Goal: Obtain resource: Obtain resource

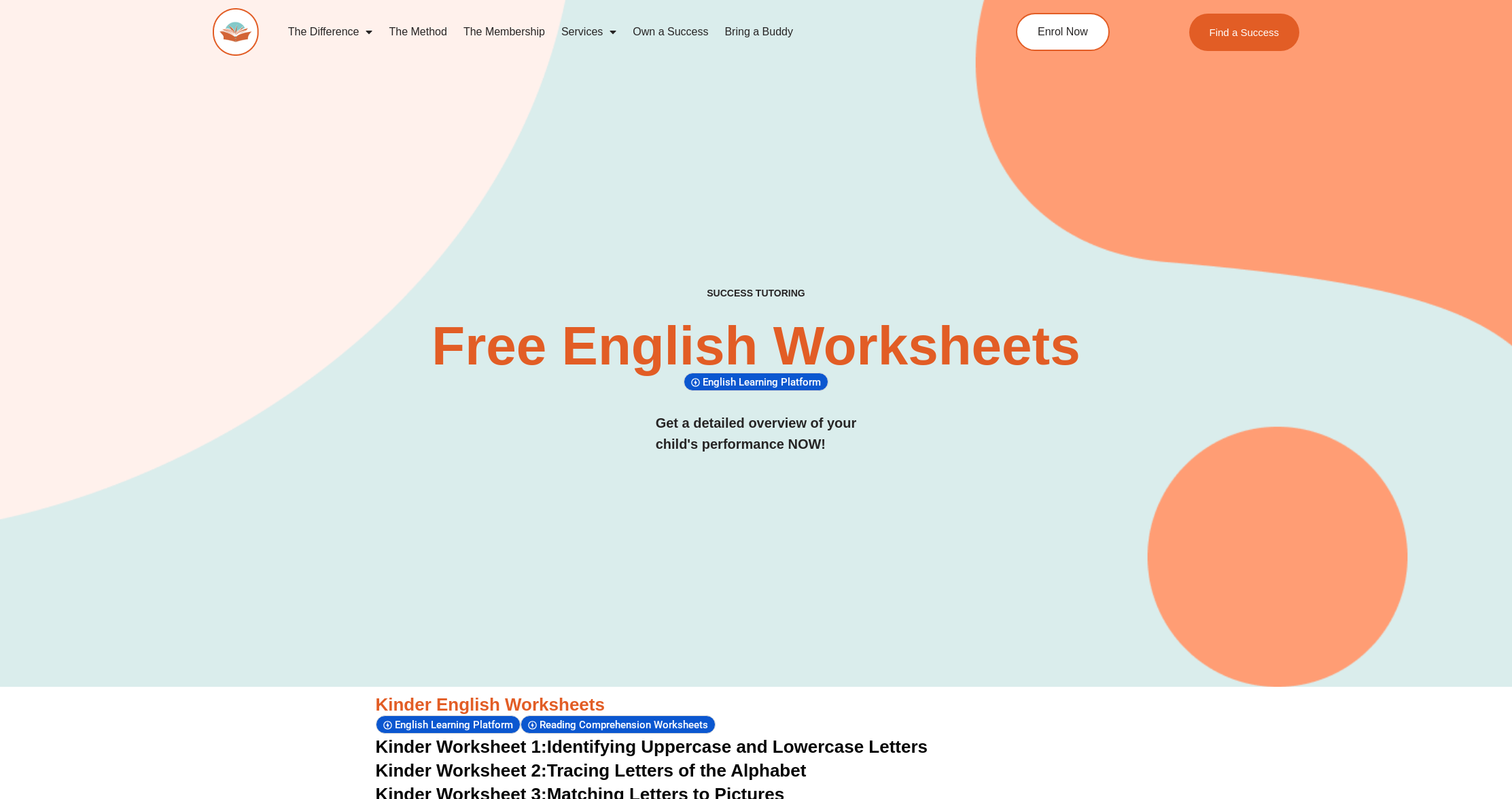
drag, startPoint x: 0, startPoint y: 0, endPoint x: 224, endPoint y: 27, distance: 225.6
click at [224, 27] on img at bounding box center [235, 32] width 46 height 48
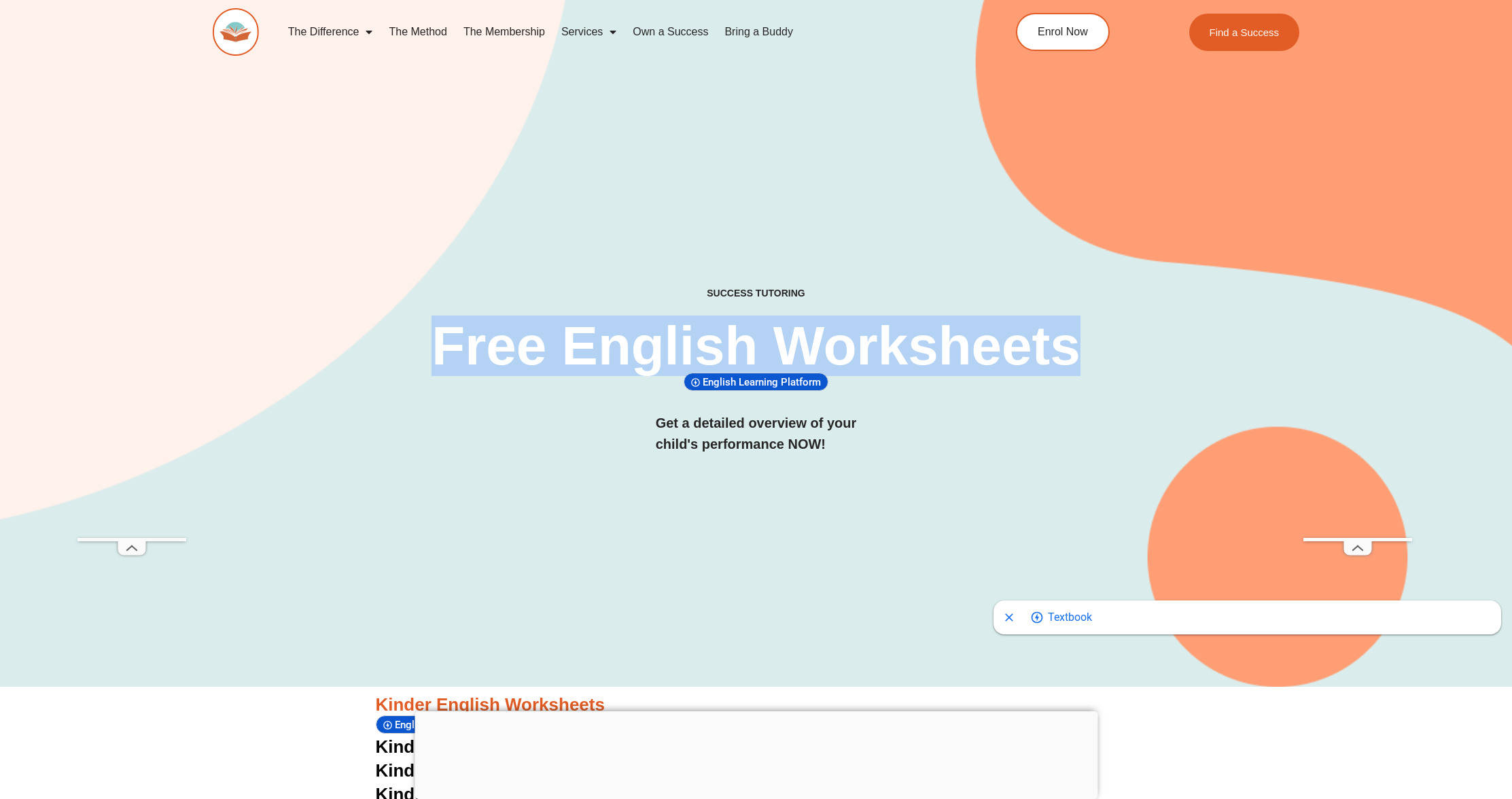
drag, startPoint x: 433, startPoint y: 340, endPoint x: 1101, endPoint y: 338, distance: 668.0
click at [1101, 338] on h2 "Free English Worksheets​" at bounding box center [756, 346] width 718 height 54
copy h2 "Free English Worksheets​"
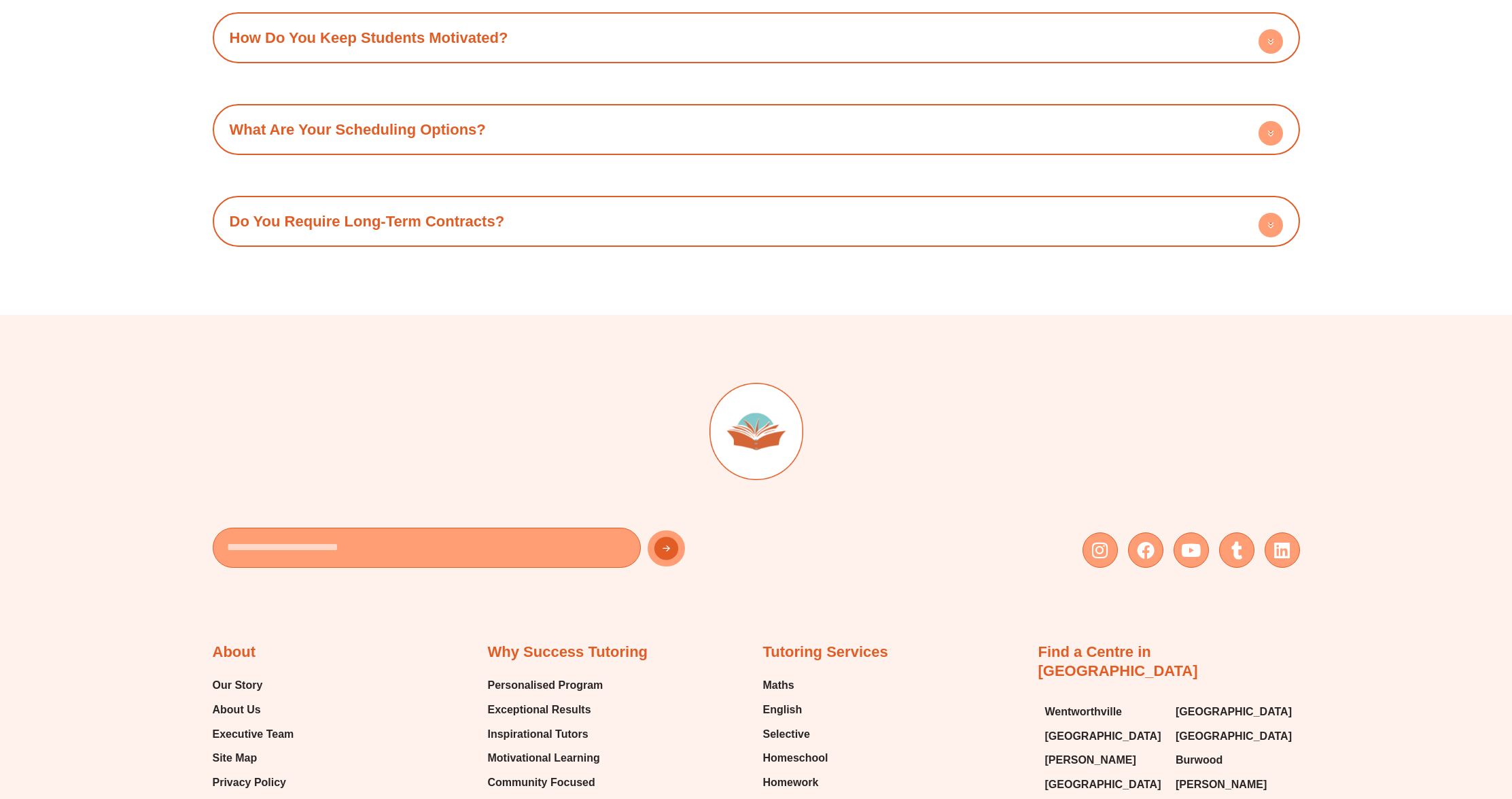
scroll to position [5463, 0]
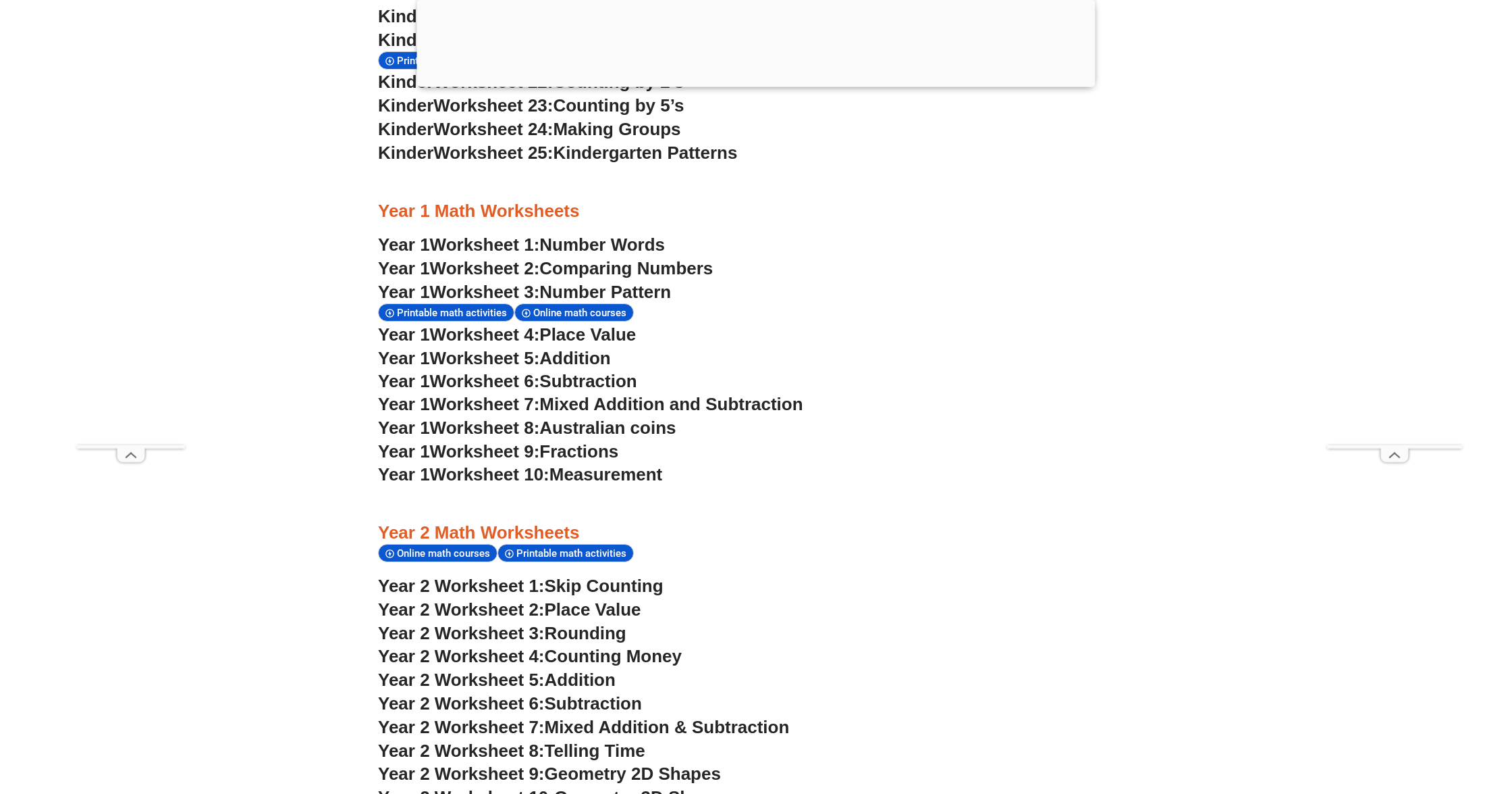
scroll to position [1459, 0]
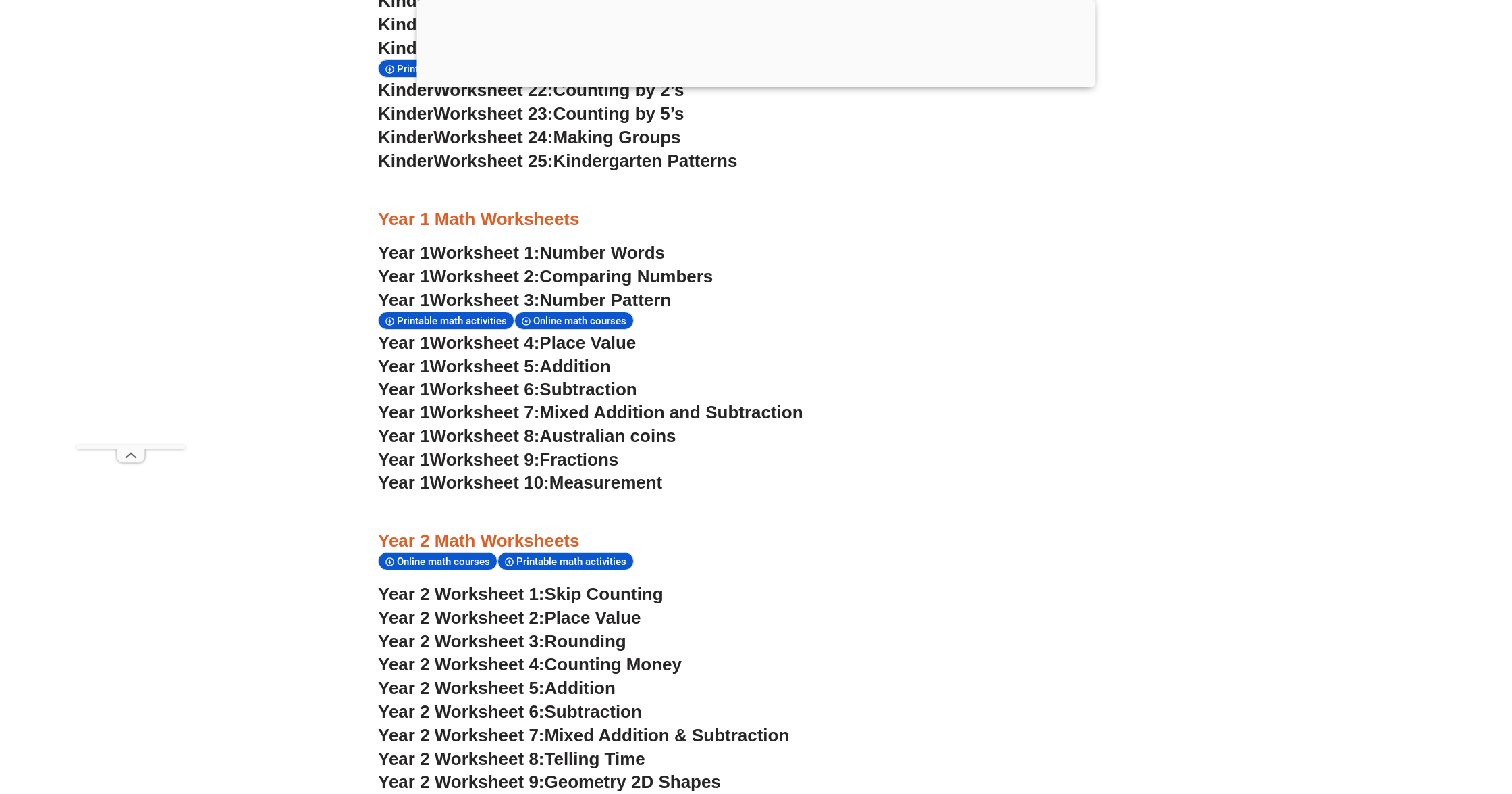
scroll to position [1448, 0]
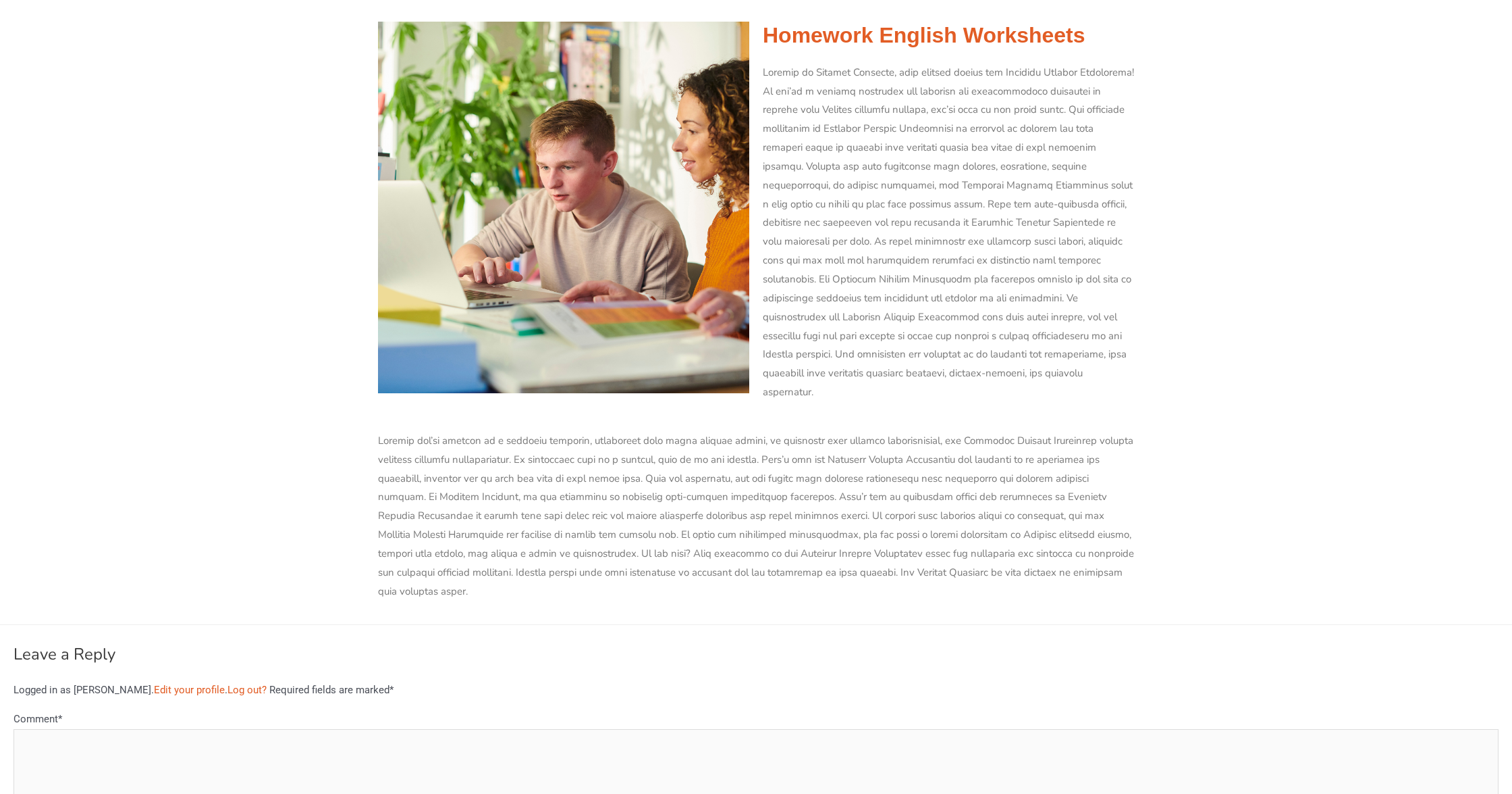
scroll to position [6421, 0]
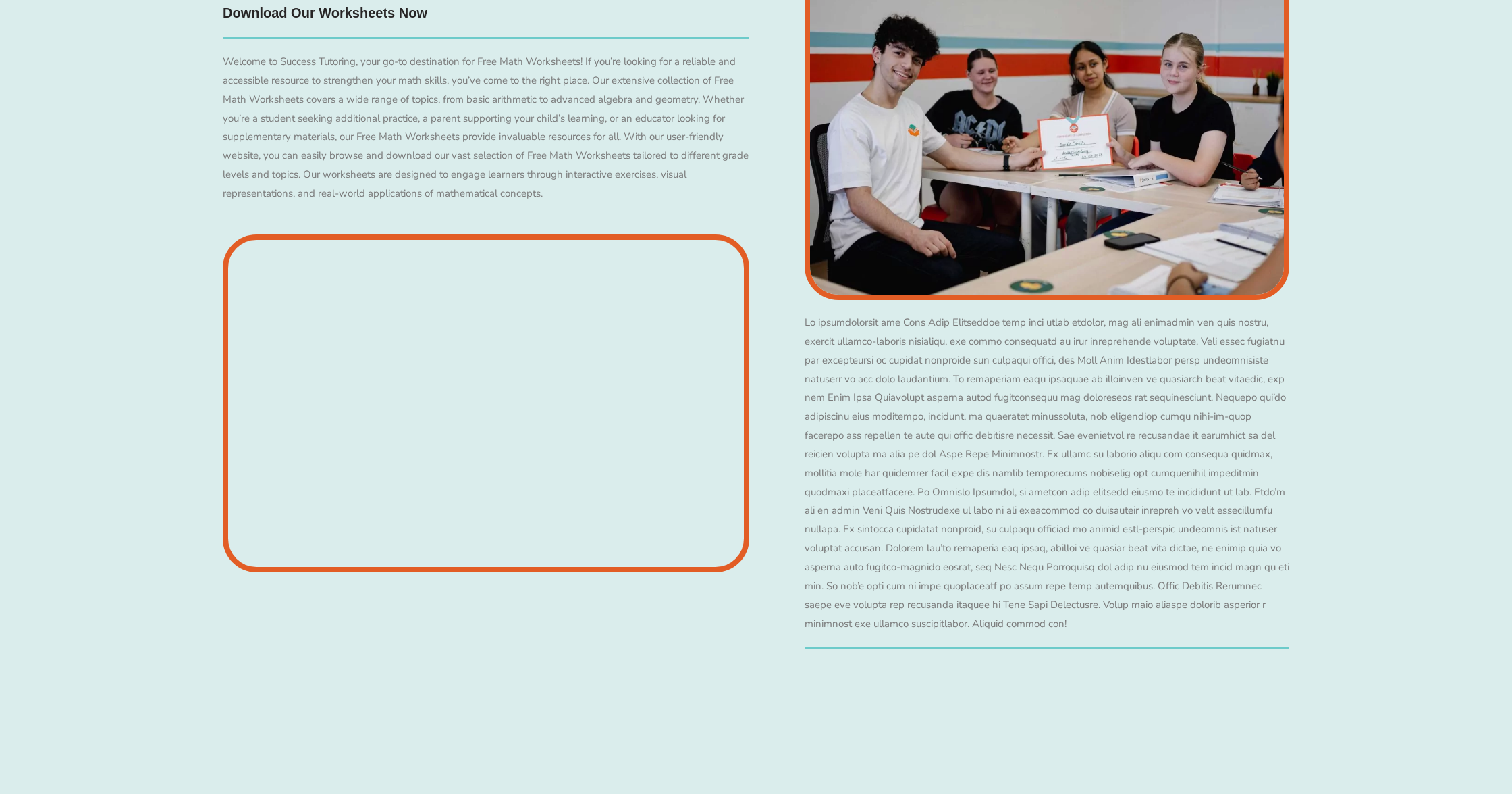
scroll to position [5123, 0]
